Goal: Transaction & Acquisition: Purchase product/service

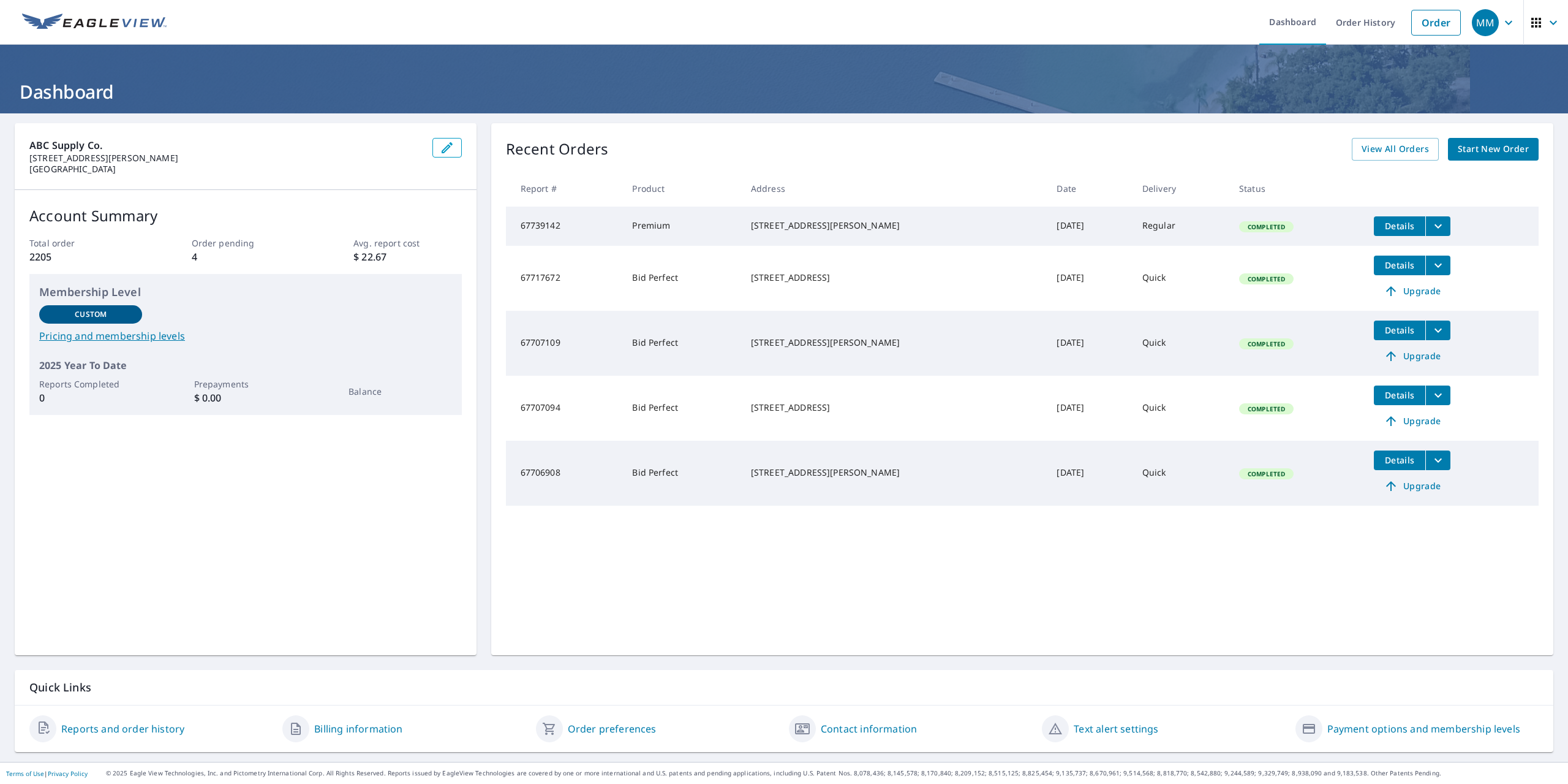
click at [1475, 145] on span "Start New Order" at bounding box center [1493, 149] width 71 height 16
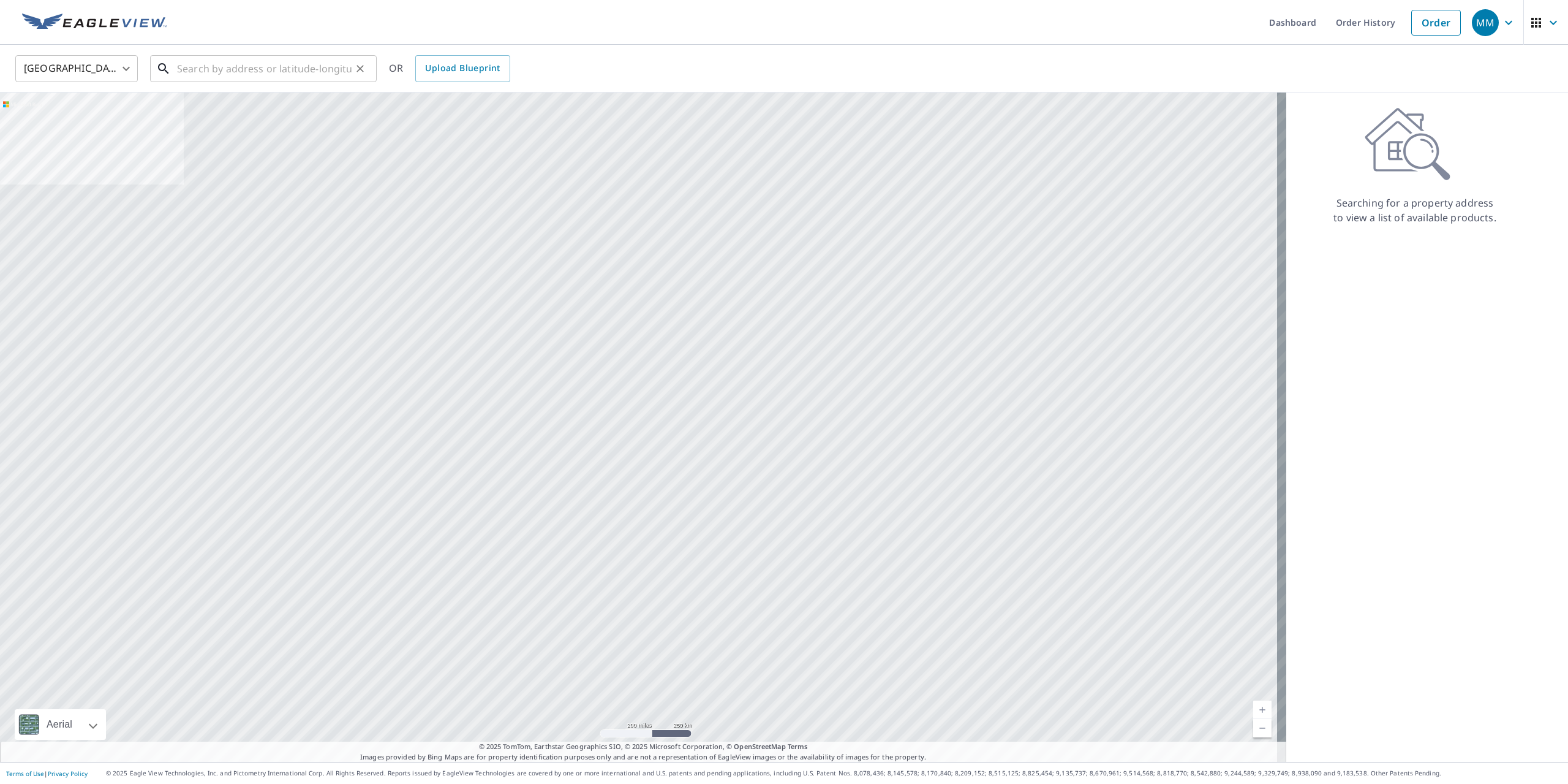
click at [221, 69] on input "text" at bounding box center [264, 69] width 174 height 34
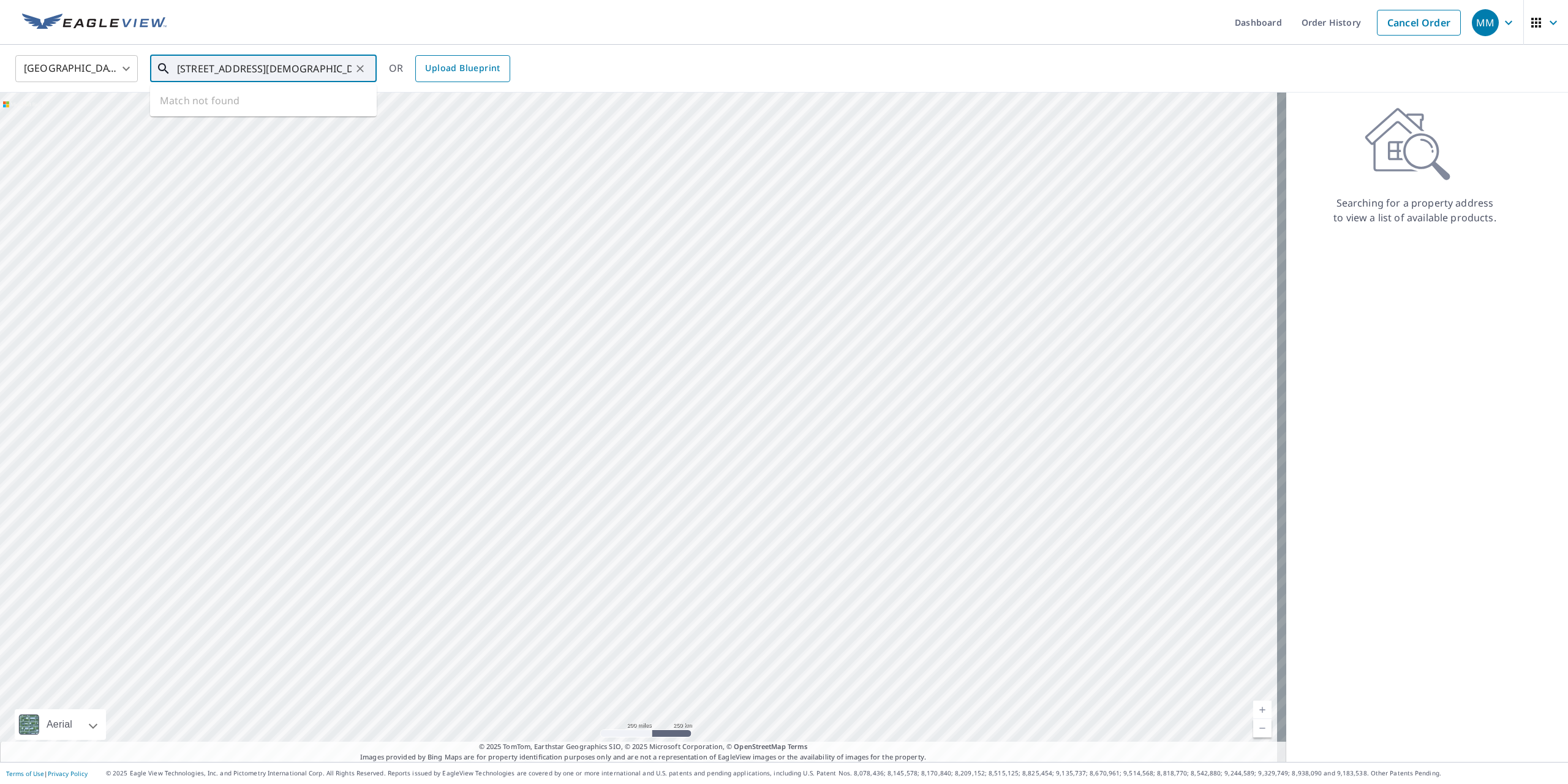
type input "[STREET_ADDRESS][DEMOGRAPHIC_DATA]"
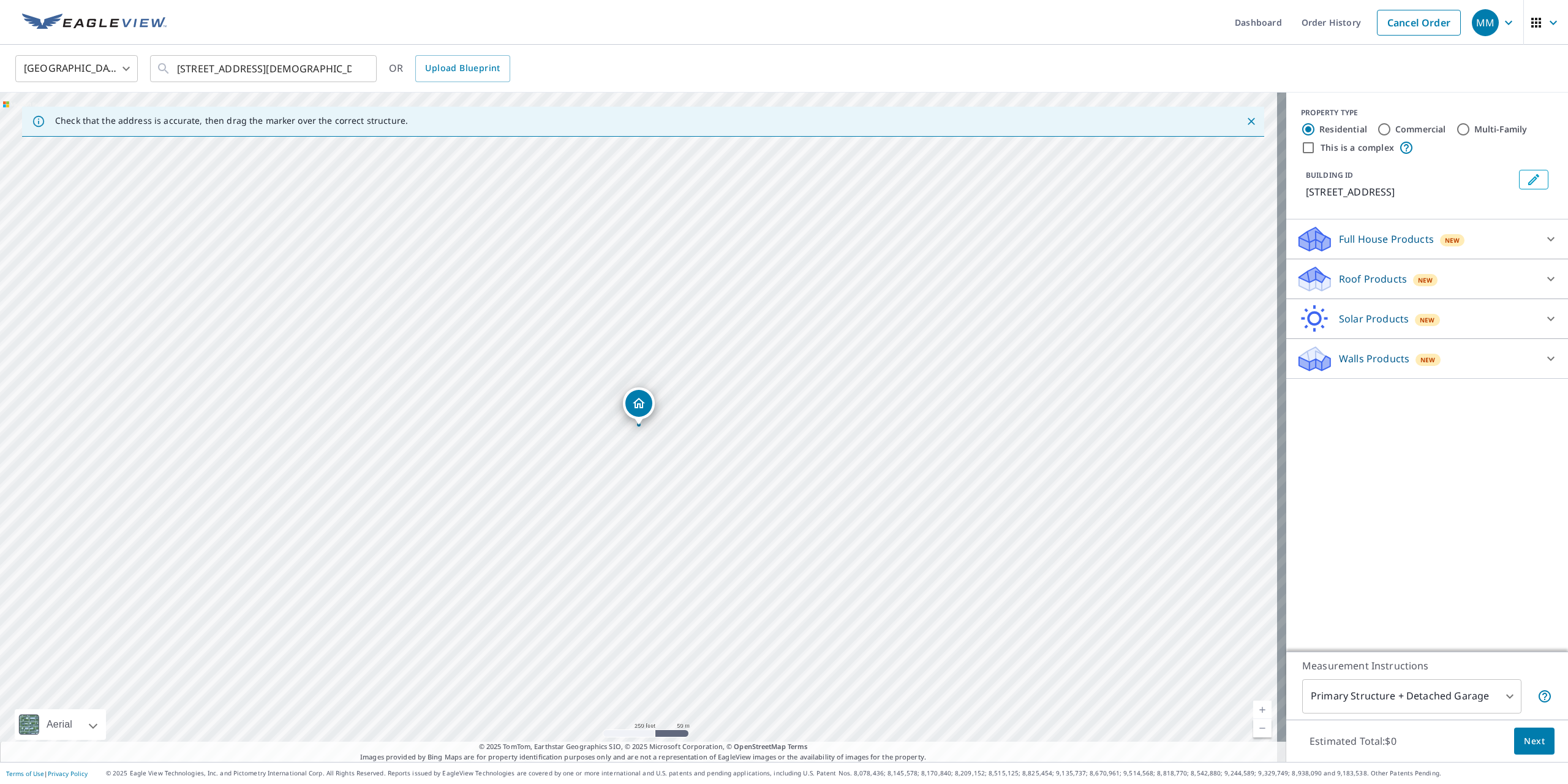
click at [1332, 286] on div "Roof Products New" at bounding box center [1415, 279] width 241 height 28
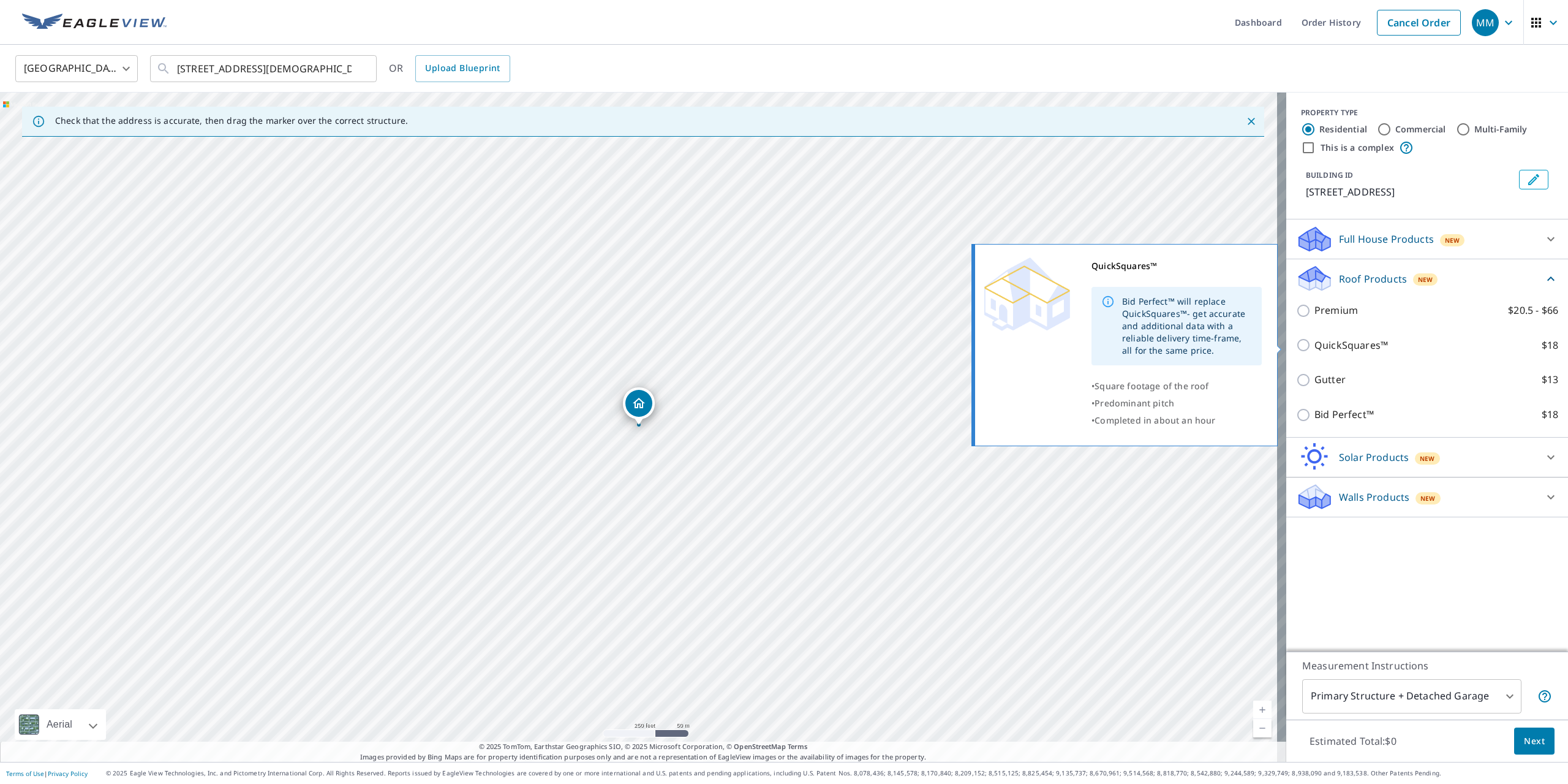
click at [1325, 346] on p "QuickSquares™" at bounding box center [1351, 345] width 73 height 16
click at [1315, 346] on input "QuickSquares™ $18" at bounding box center [1304, 344] width 18 height 15
checkbox input "true"
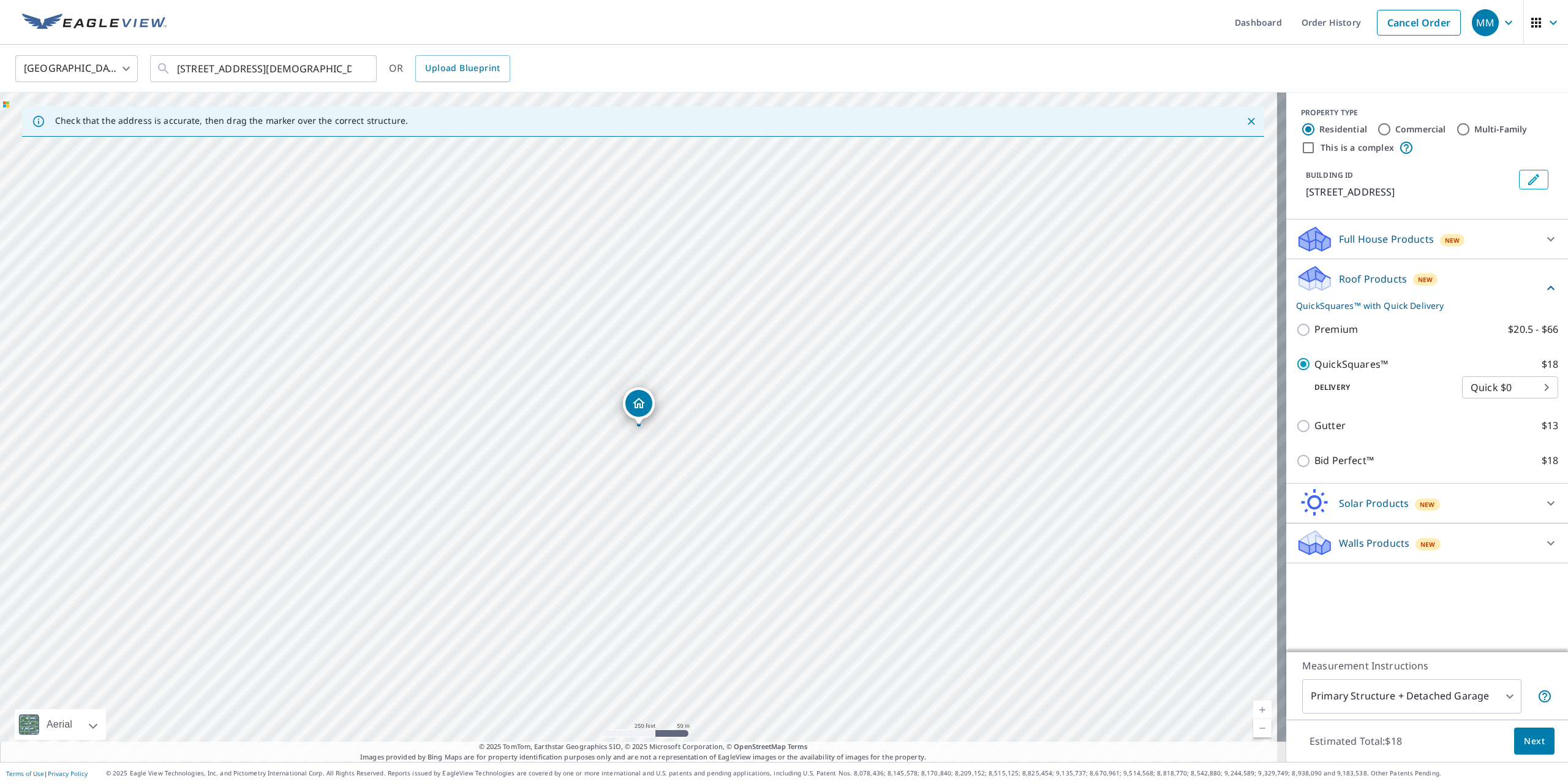
click at [1528, 743] on span "Next" at bounding box center [1534, 741] width 21 height 16
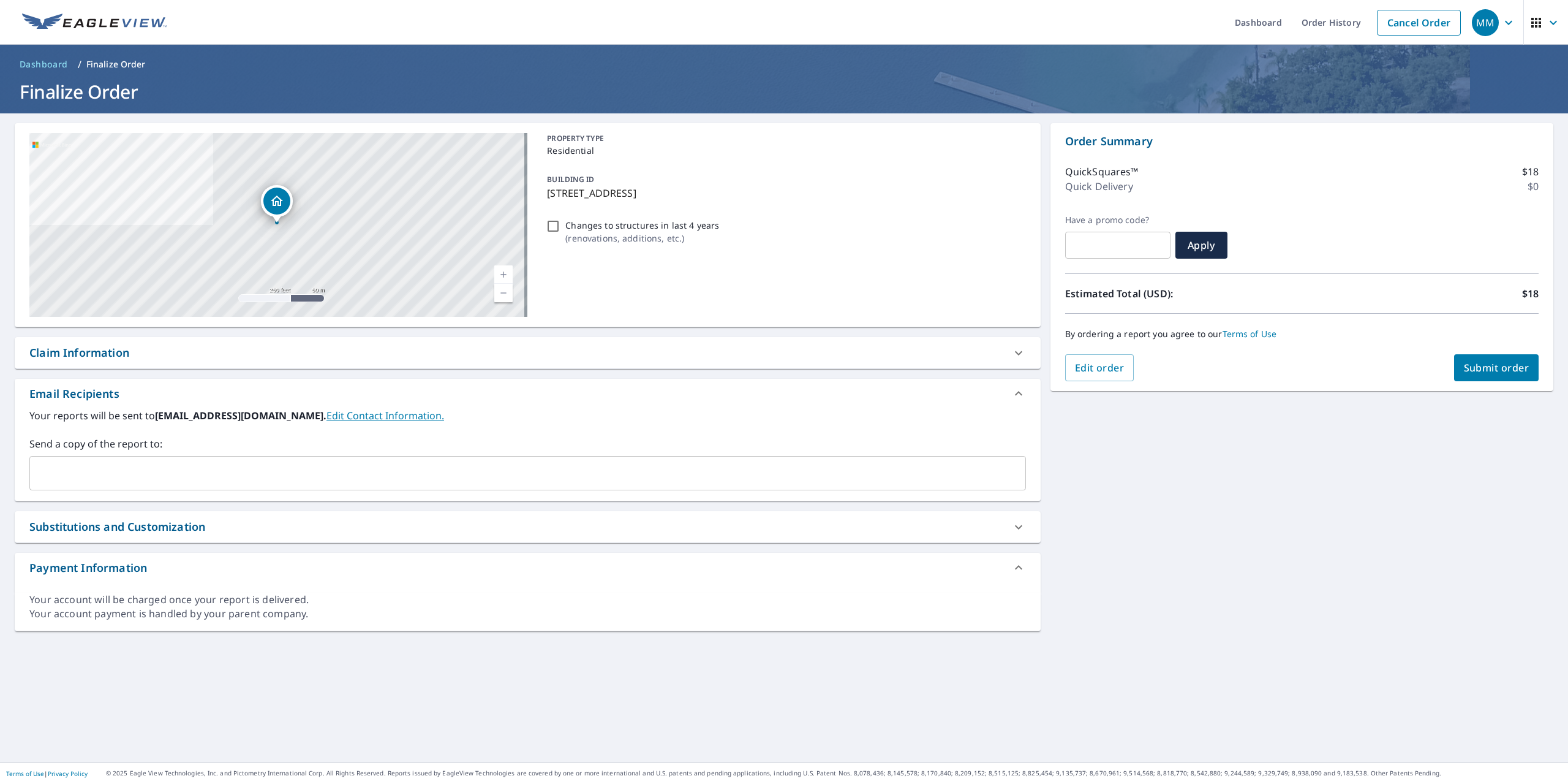
click at [1501, 367] on span "Submit order" at bounding box center [1496, 367] width 66 height 14
